Goal: Information Seeking & Learning: Learn about a topic

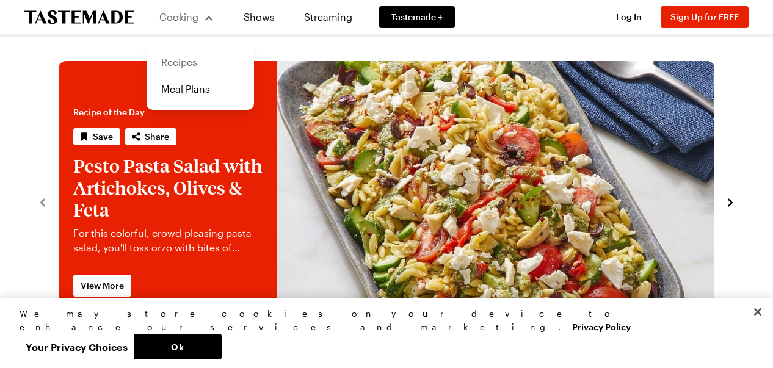
click at [179, 66] on link "Recipes" at bounding box center [200, 62] width 93 height 27
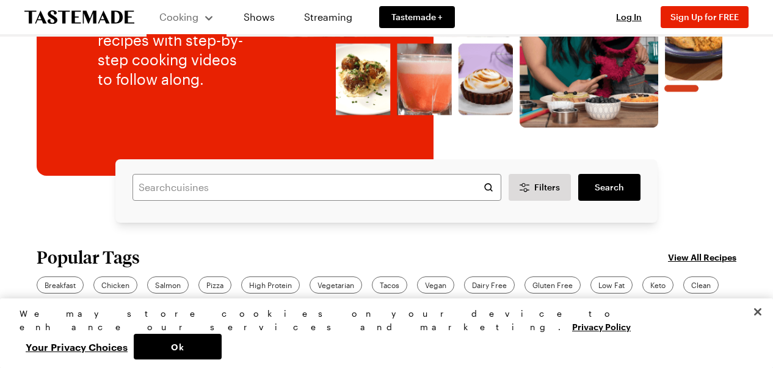
scroll to position [211, 0]
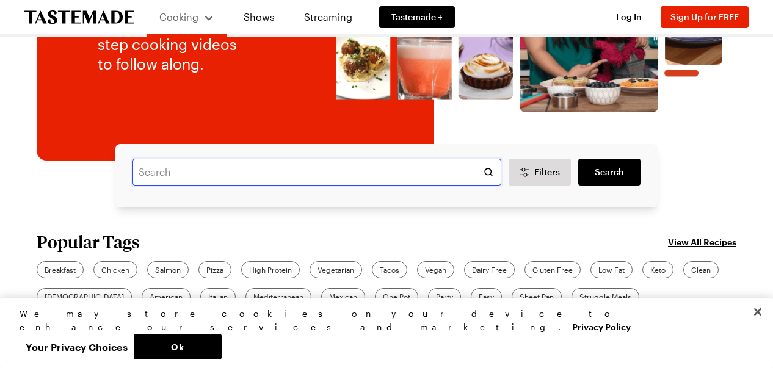
click at [259, 173] on input "text" at bounding box center [316, 172] width 369 height 27
type input "chicpeas"
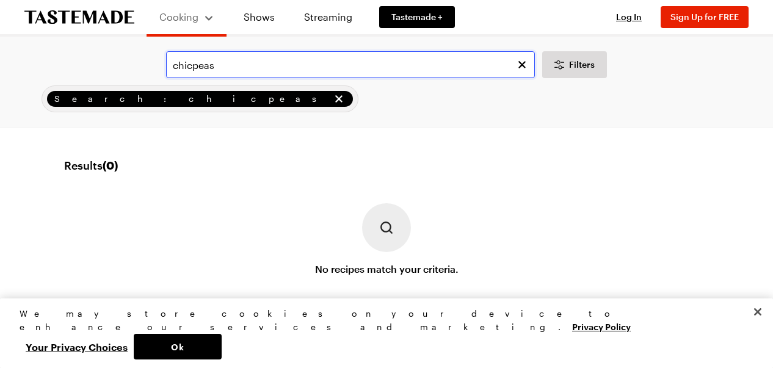
click at [245, 68] on input "chicpeas" at bounding box center [350, 64] width 369 height 27
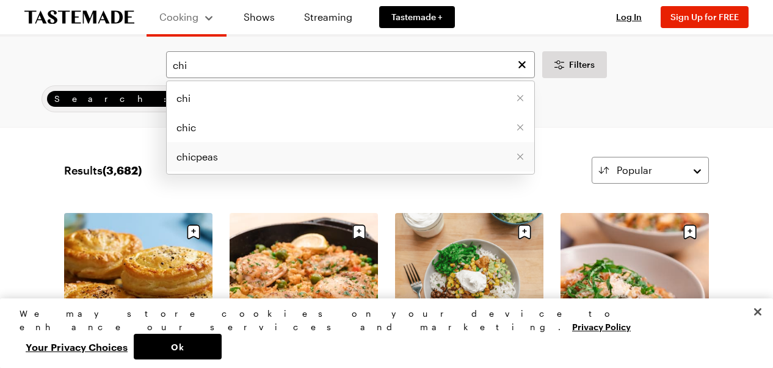
click at [203, 152] on span "chicpeas" at bounding box center [197, 157] width 42 height 15
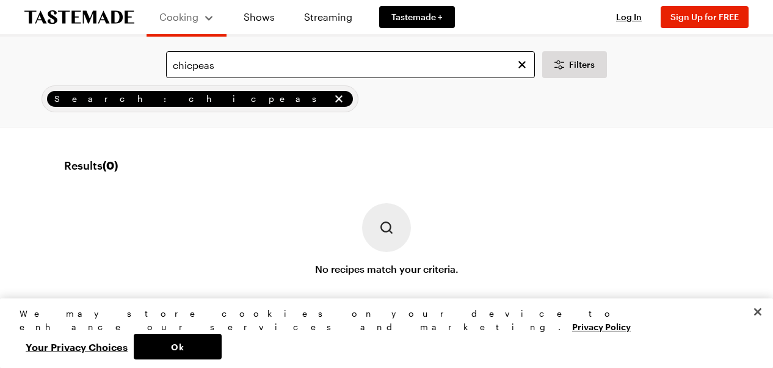
scroll to position [0, 1]
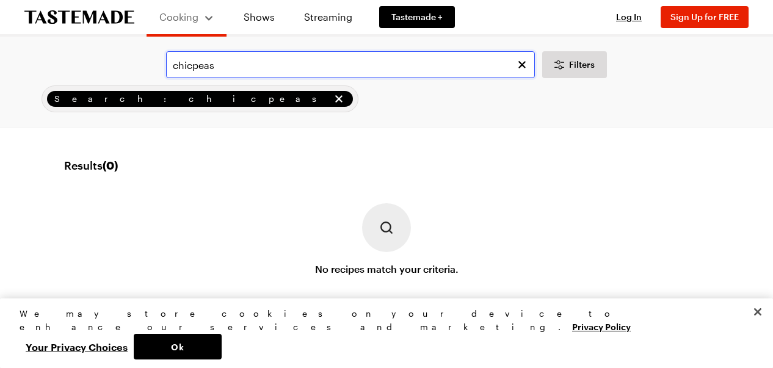
click at [242, 65] on input "chicpeas" at bounding box center [350, 64] width 369 height 27
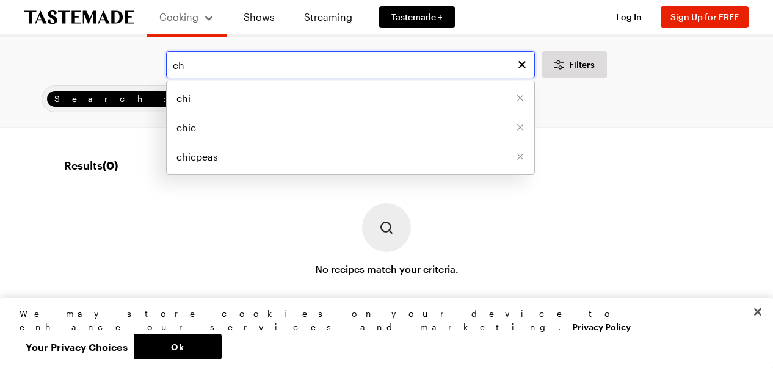
type input "c"
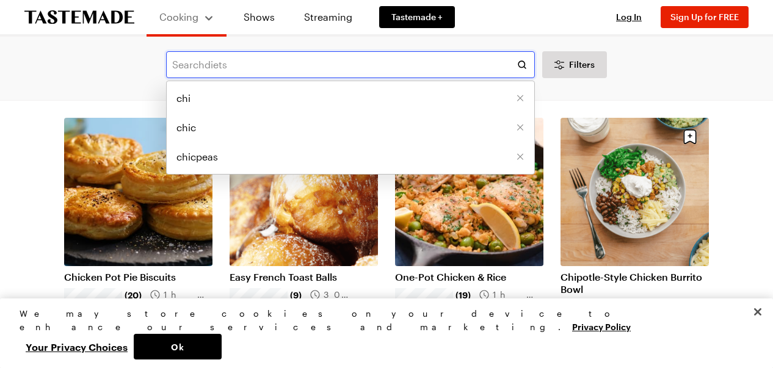
scroll to position [76, 0]
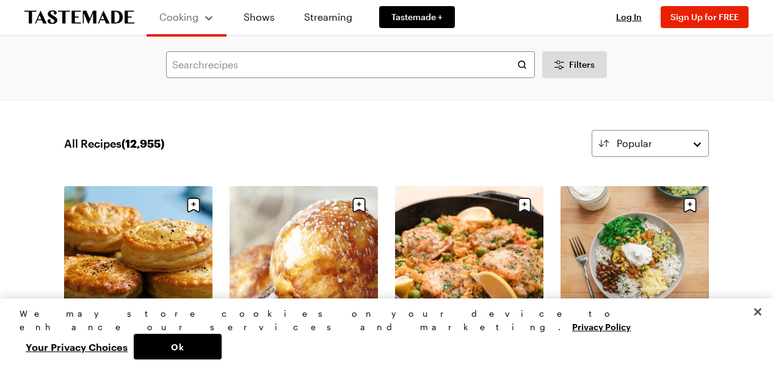
scroll to position [0, 1]
click at [260, 18] on link "Shows" at bounding box center [259, 17] width 56 height 34
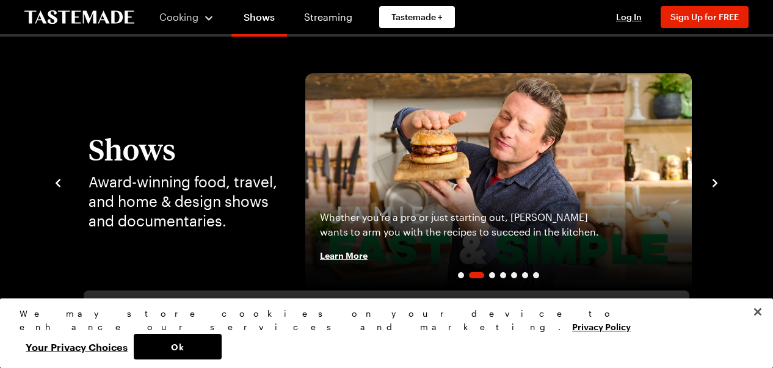
click at [612, 119] on img "2 / 7" at bounding box center [498, 181] width 386 height 217
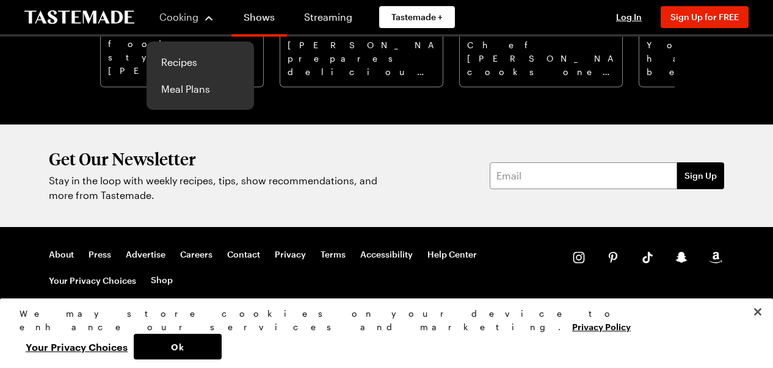
scroll to position [1554, 4]
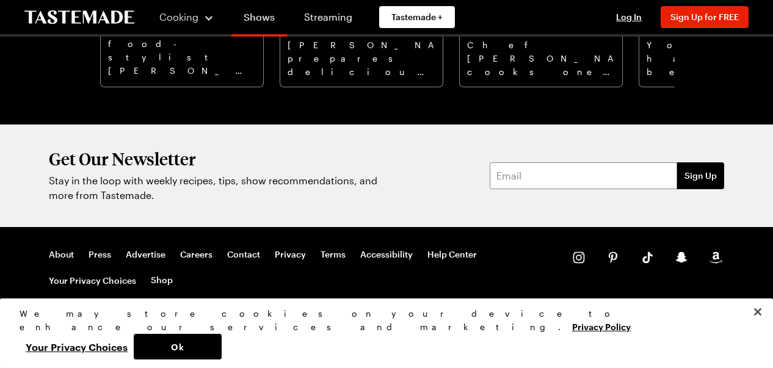
click at [249, 16] on link "Shows" at bounding box center [259, 19] width 56 height 34
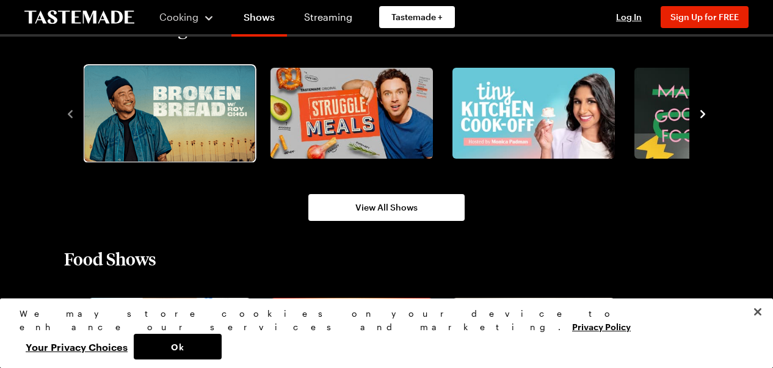
scroll to position [799, 0]
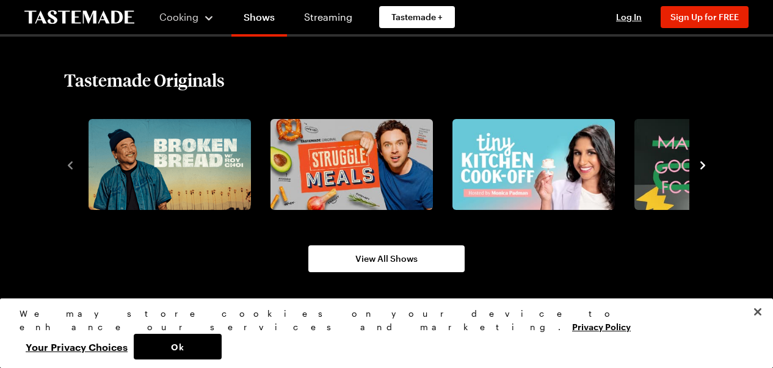
click at [705, 168] on icon "navigate to next item" at bounding box center [702, 165] width 12 height 12
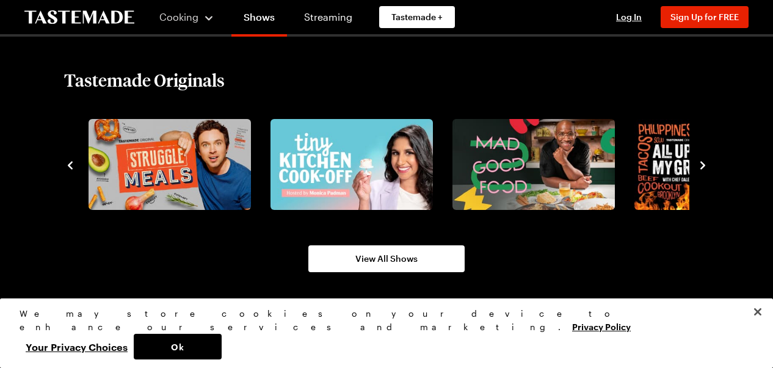
click at [705, 168] on icon "navigate to next item" at bounding box center [702, 165] width 12 height 12
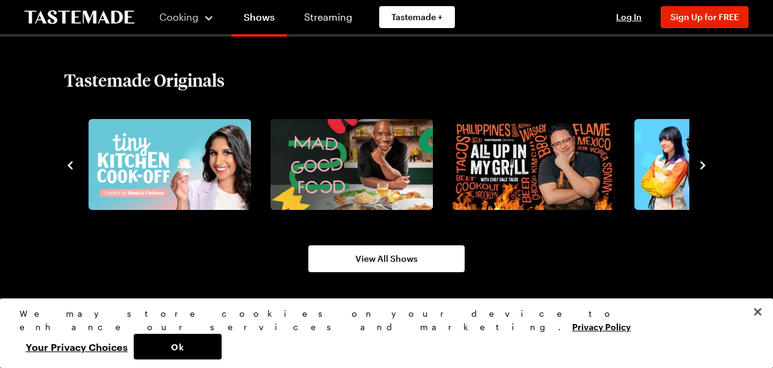
click at [705, 168] on icon "navigate to next item" at bounding box center [702, 165] width 12 height 12
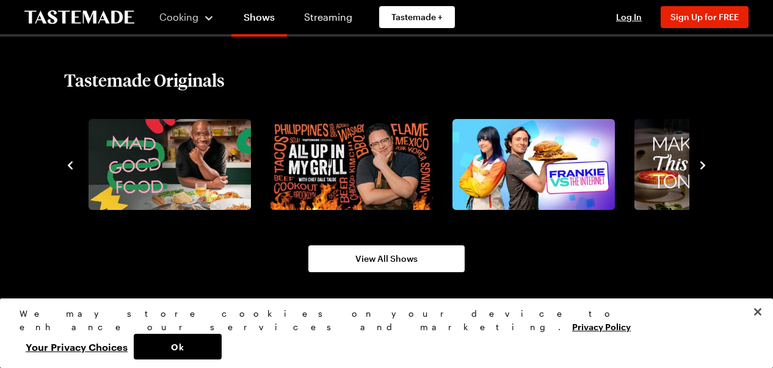
click at [705, 168] on icon "navigate to next item" at bounding box center [702, 165] width 12 height 12
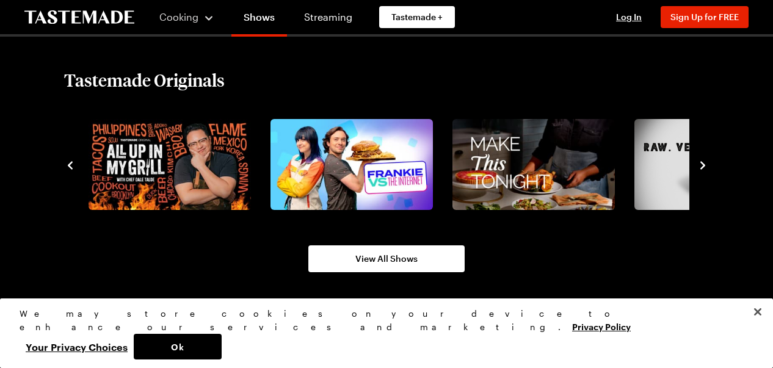
click at [705, 168] on icon "navigate to next item" at bounding box center [702, 165] width 12 height 12
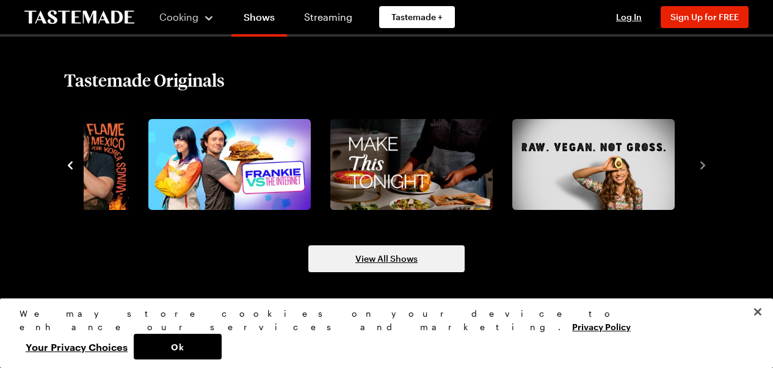
click at [356, 259] on span "View All Shows" at bounding box center [386, 259] width 62 height 12
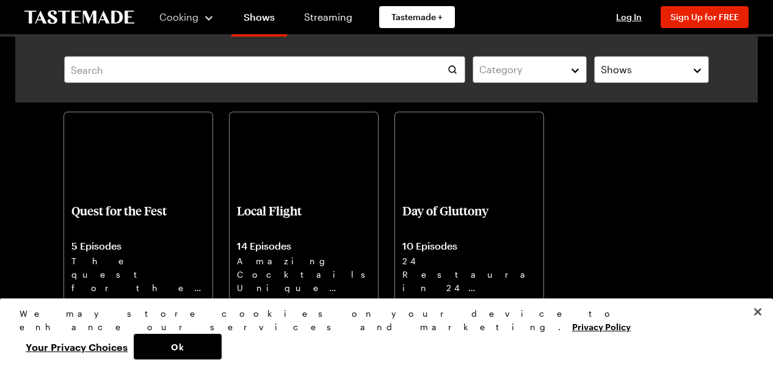
scroll to position [6105, 4]
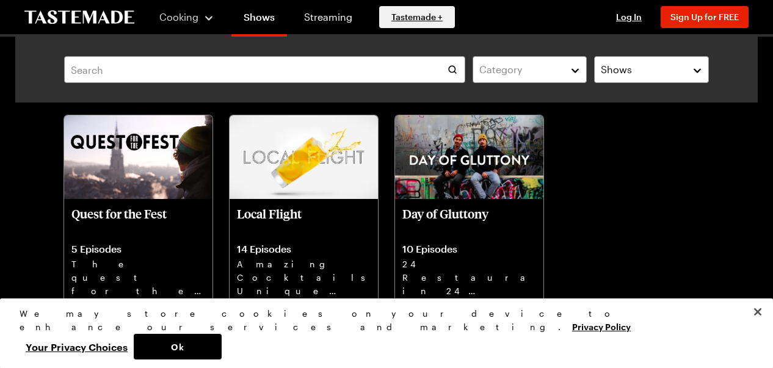
click at [410, 21] on span "Tastemade +" at bounding box center [416, 17] width 51 height 12
